Goal: Task Accomplishment & Management: Manage account settings

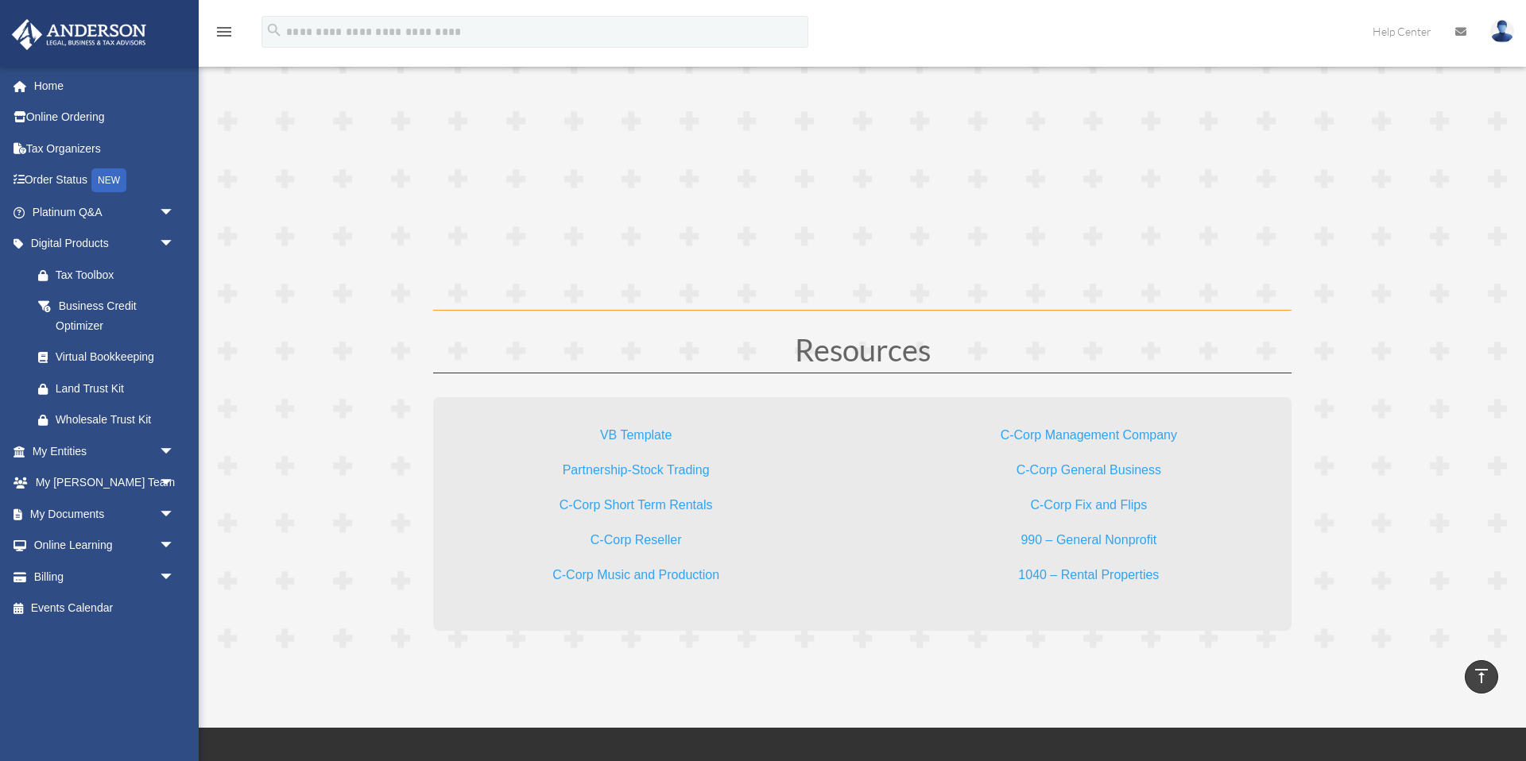
scroll to position [4532, 0]
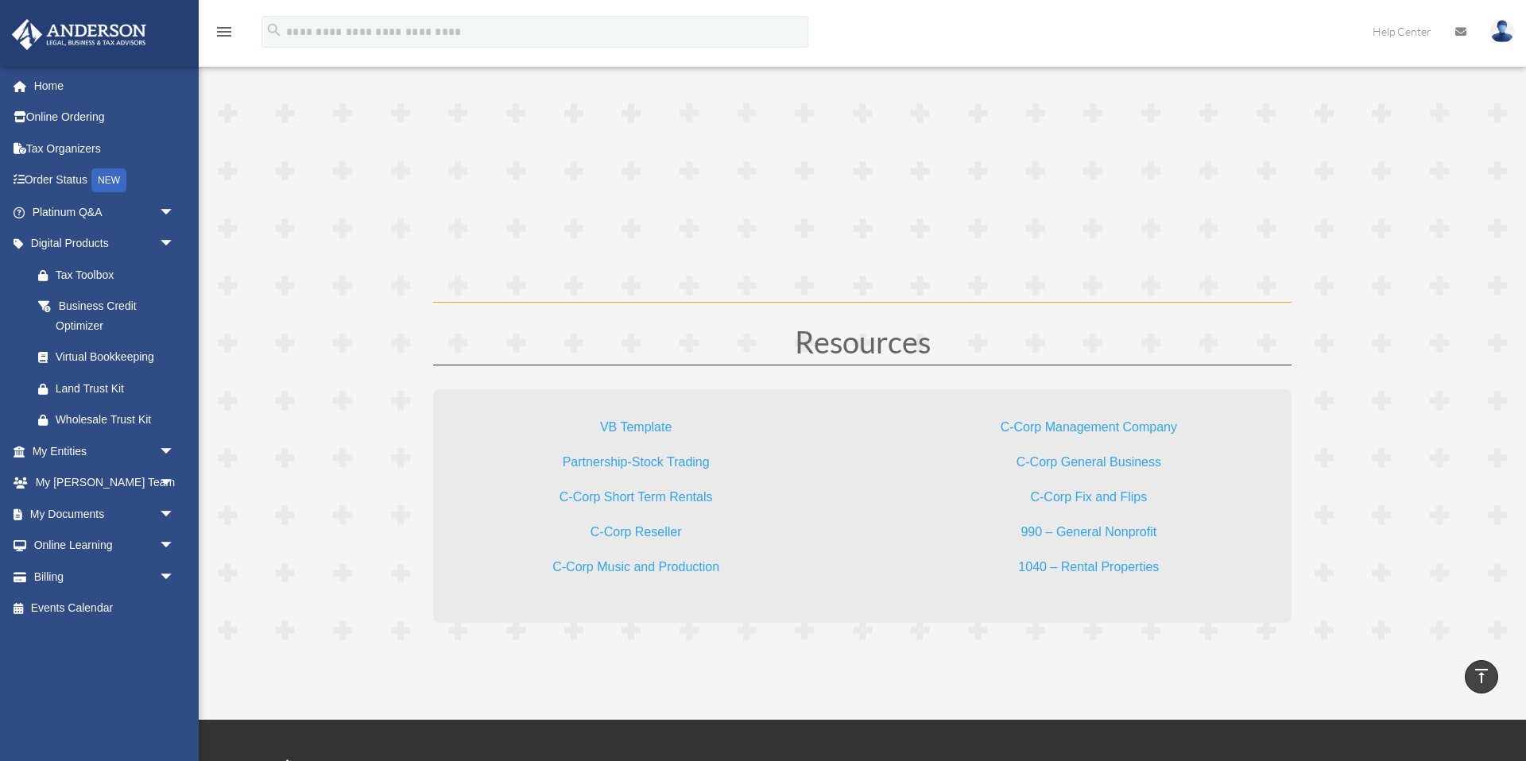
click at [1088, 532] on link "990 – General Nonprofit" at bounding box center [1089, 535] width 136 height 21
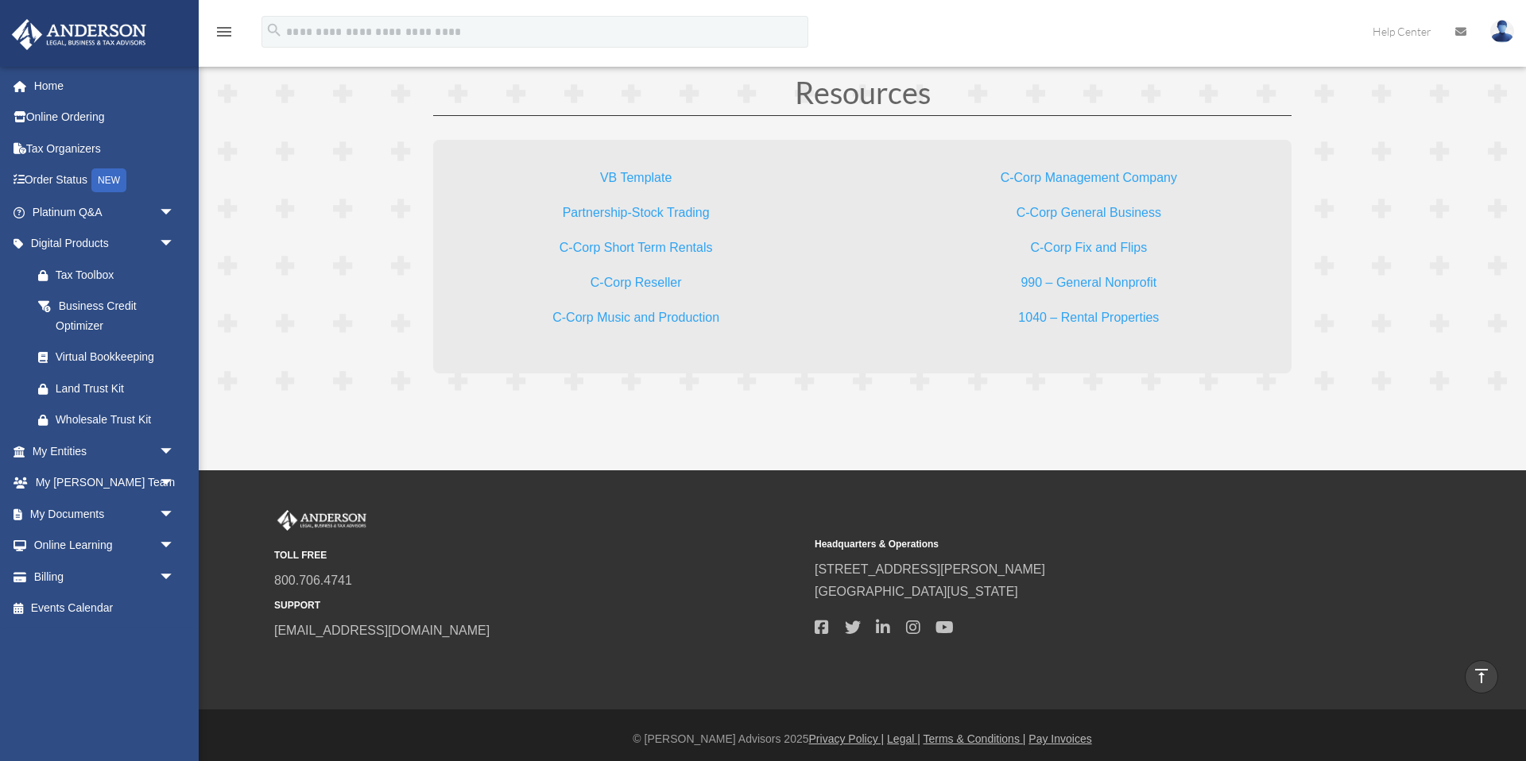
scroll to position [4782, 0]
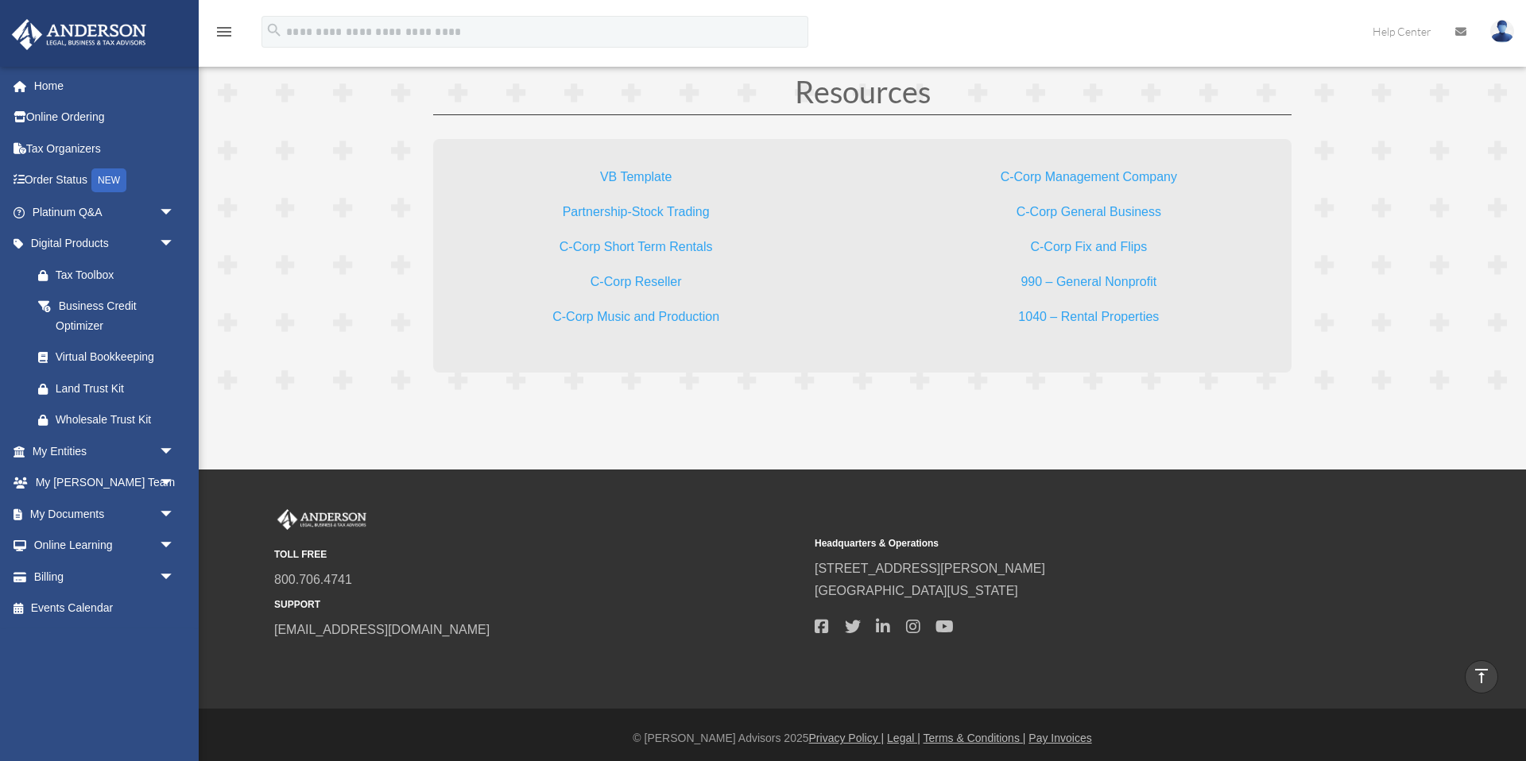
click at [1100, 315] on link "1040 – Rental Properties" at bounding box center [1088, 320] width 141 height 21
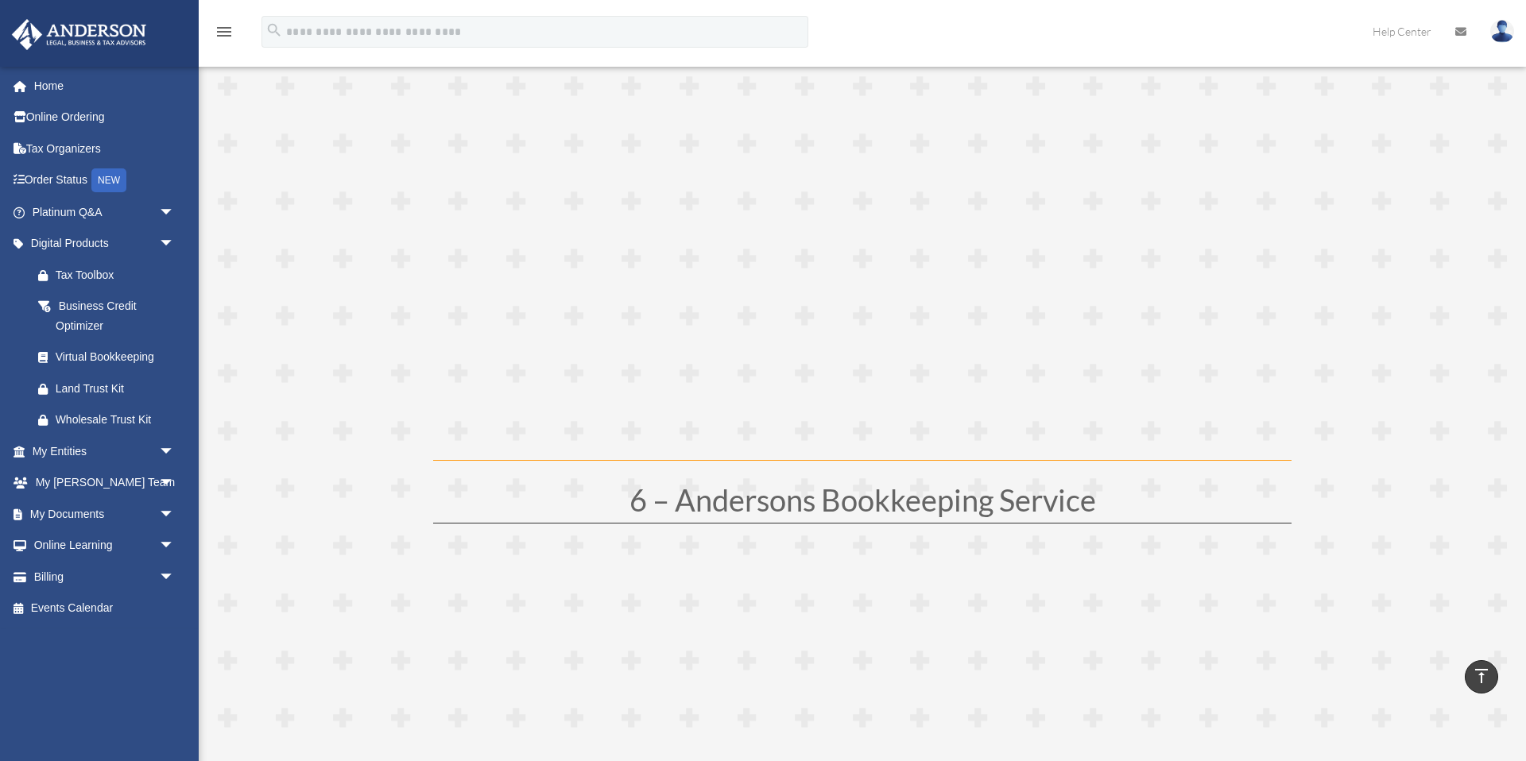
scroll to position [2660, 0]
click at [125, 513] on link "My Documents arrow_drop_down" at bounding box center [105, 514] width 188 height 32
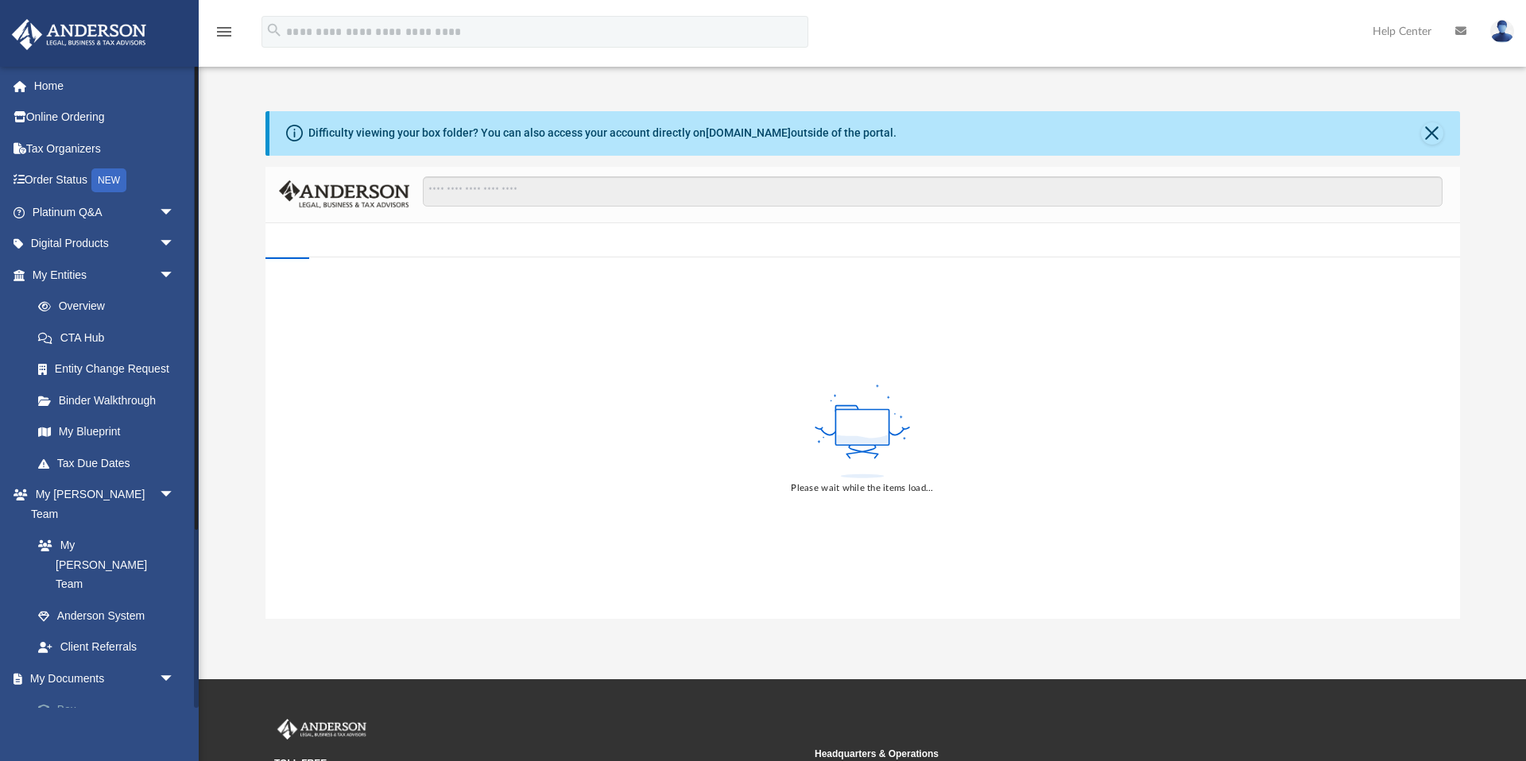
click at [80, 695] on link "Box" at bounding box center [110, 711] width 176 height 32
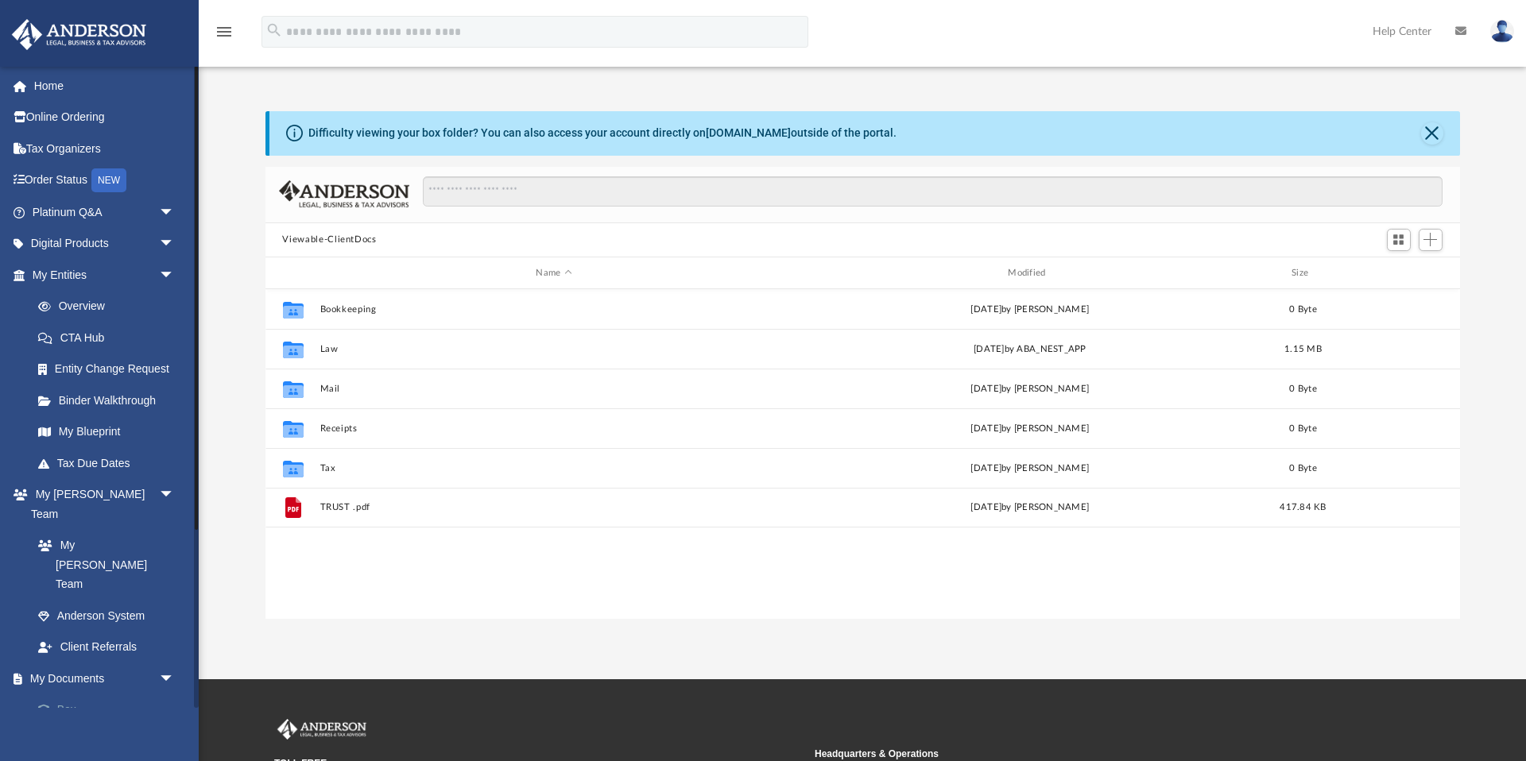
scroll to position [362, 1195]
click at [1429, 241] on span "Add" at bounding box center [1431, 240] width 14 height 14
click at [1400, 269] on li "Upload" at bounding box center [1408, 272] width 51 height 17
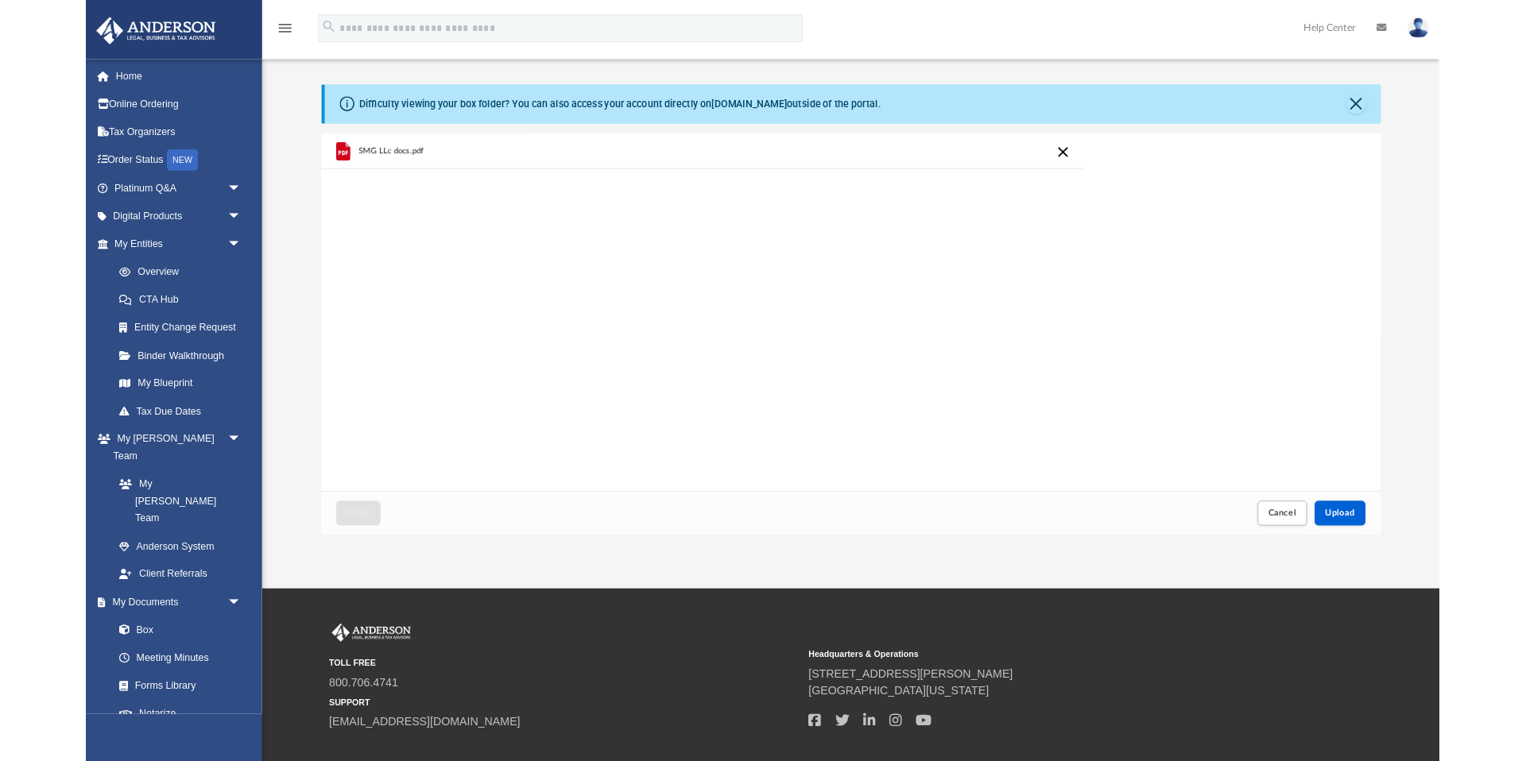
scroll to position [403, 1195]
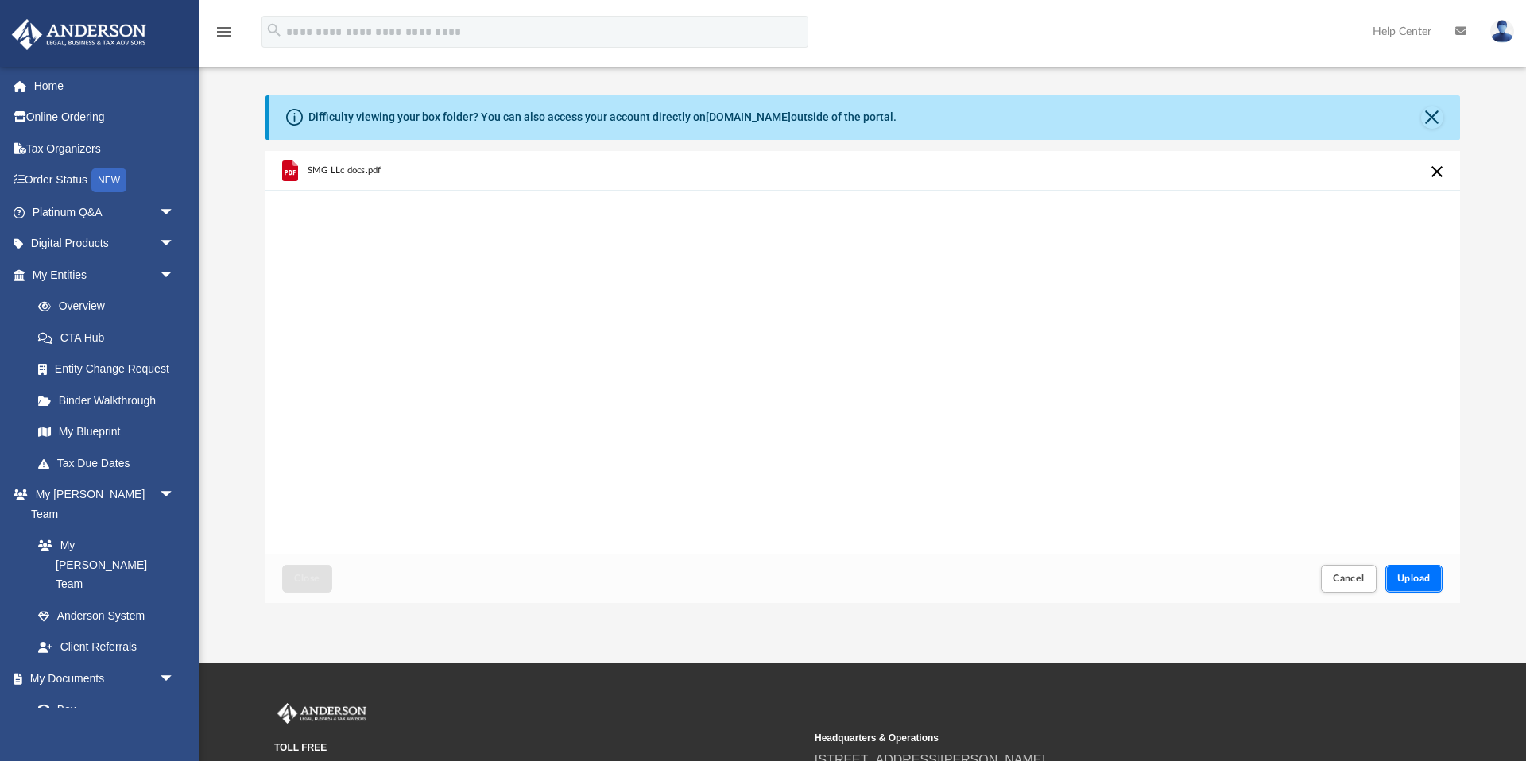
click at [1403, 576] on span "Upload" at bounding box center [1413, 579] width 33 height 10
click at [313, 579] on span "Close" at bounding box center [306, 579] width 25 height 10
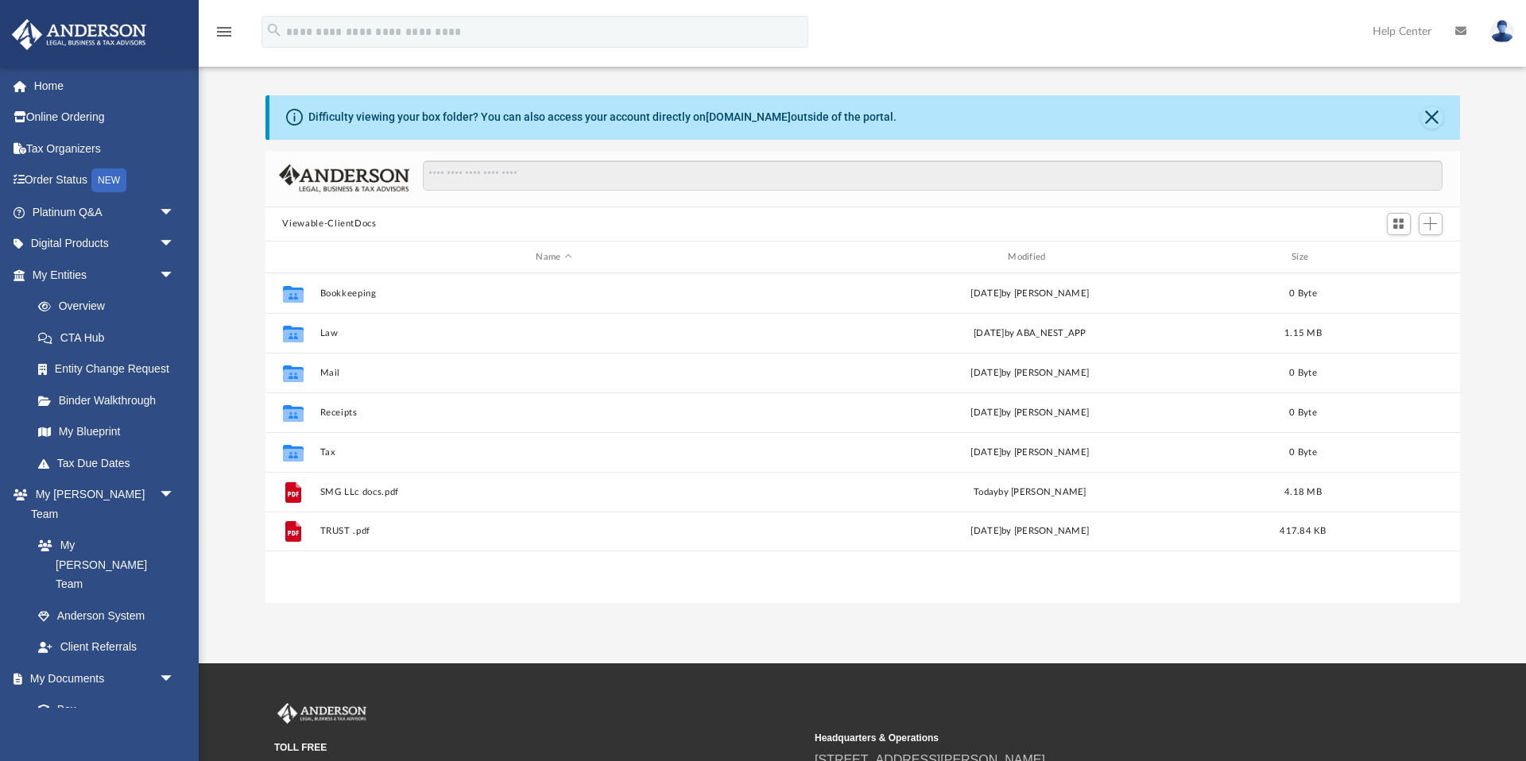
click at [355, 223] on button "Viewable-ClientDocs" at bounding box center [329, 224] width 94 height 14
click at [343, 224] on button "Viewable-ClientDocs" at bounding box center [329, 224] width 94 height 14
